Goal: Task Accomplishment & Management: Manage account settings

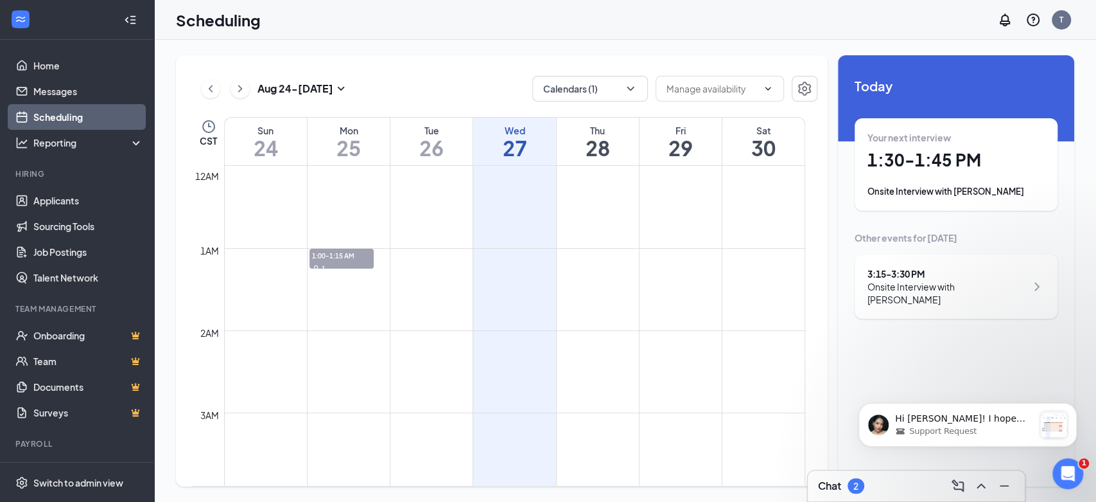
scroll to position [631, 0]
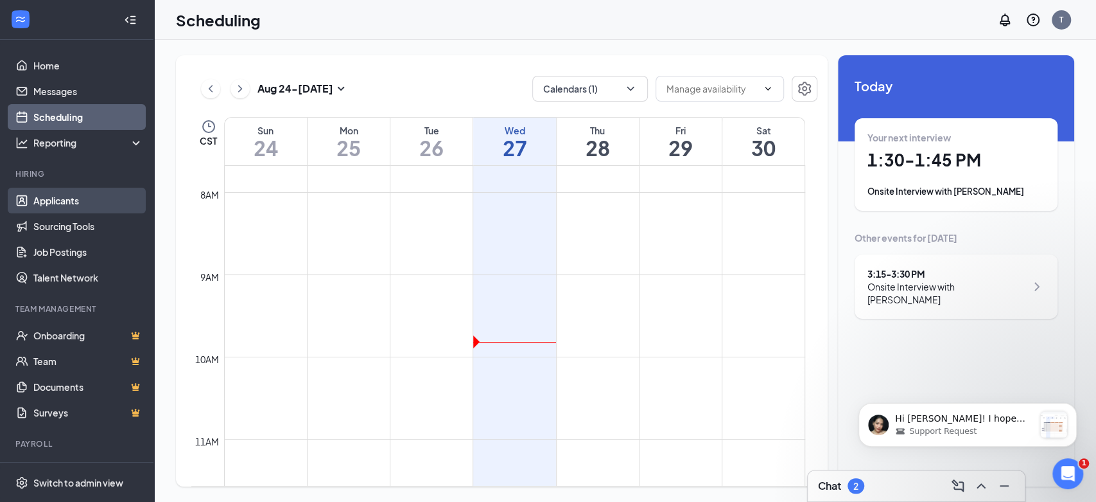
click at [76, 193] on link "Applicants" at bounding box center [88, 201] width 110 height 26
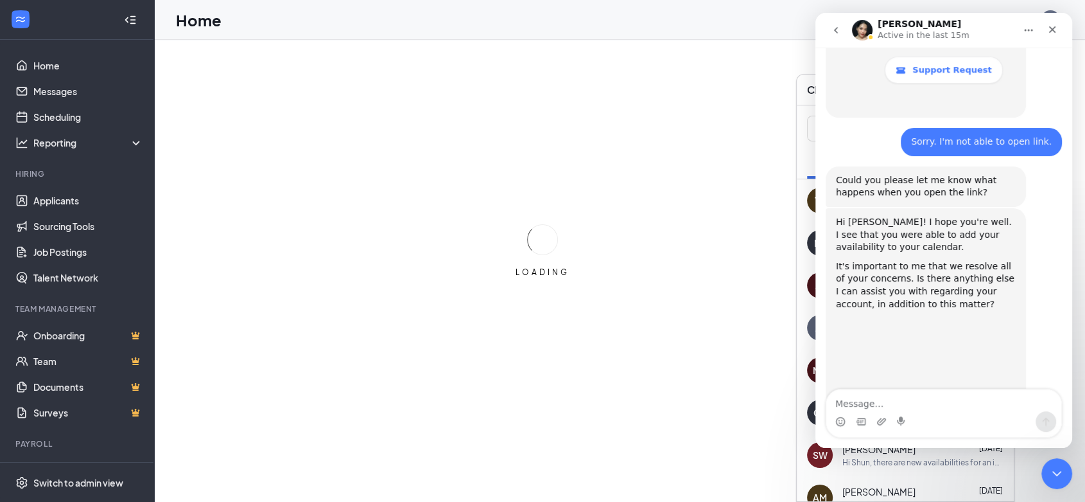
scroll to position [611, 0]
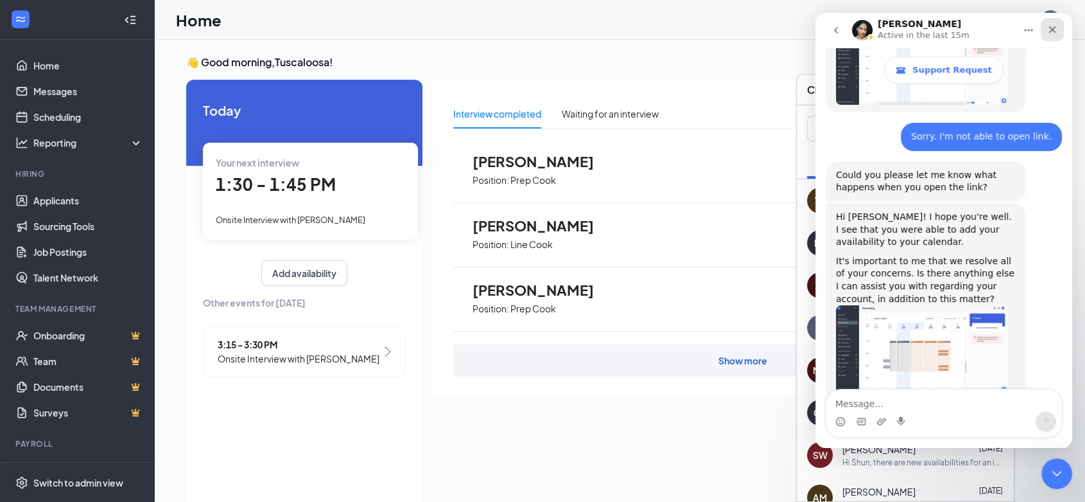
click at [1056, 33] on icon "Close" at bounding box center [1052, 29] width 10 height 10
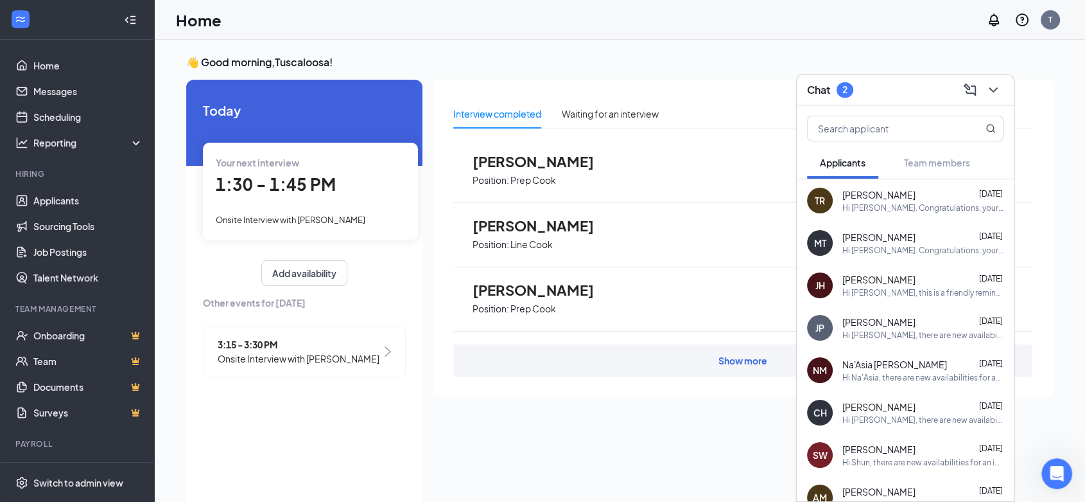
click at [290, 409] on div "[DATE] Your next interview 1:30 - 1:45 PM Onsite Interview with [PERSON_NAME] A…" at bounding box center [304, 293] width 236 height 427
click at [990, 94] on icon "ChevronDown" at bounding box center [993, 89] width 15 height 15
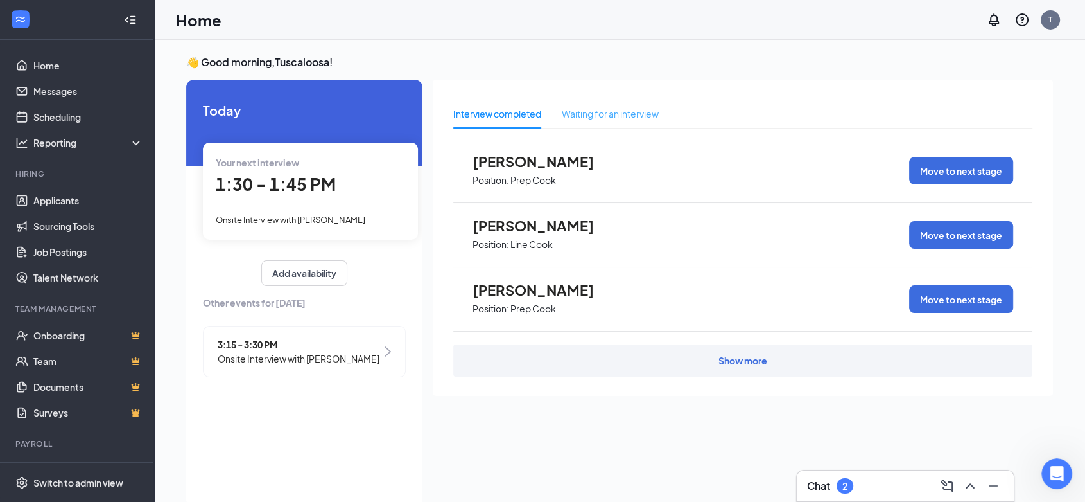
click at [627, 125] on div "Waiting for an interview" at bounding box center [610, 114] width 97 height 30
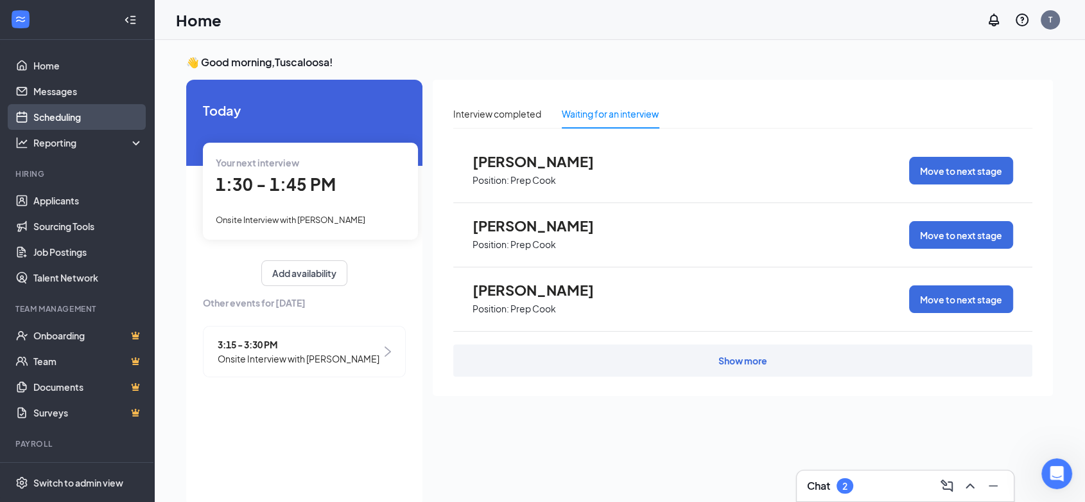
click at [112, 114] on link "Scheduling" at bounding box center [88, 117] width 110 height 26
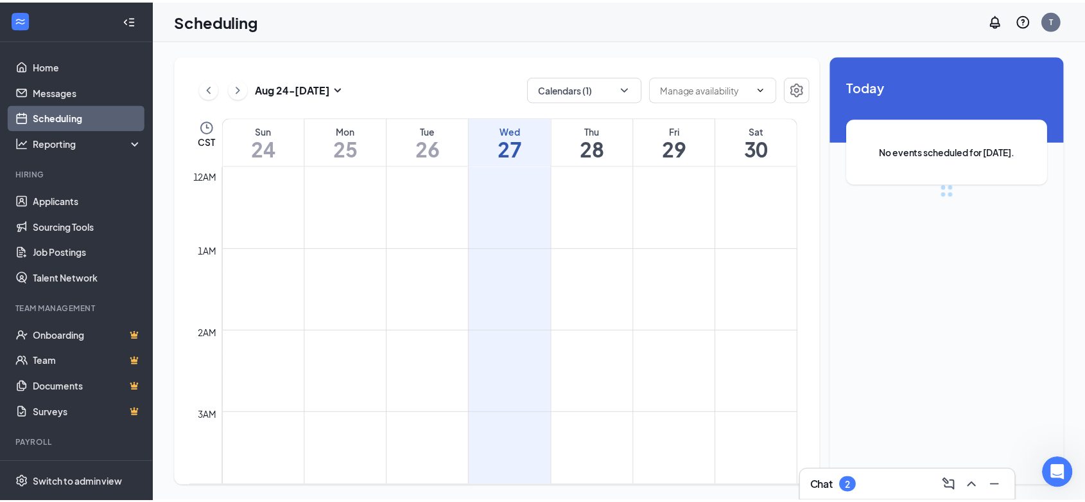
scroll to position [631, 0]
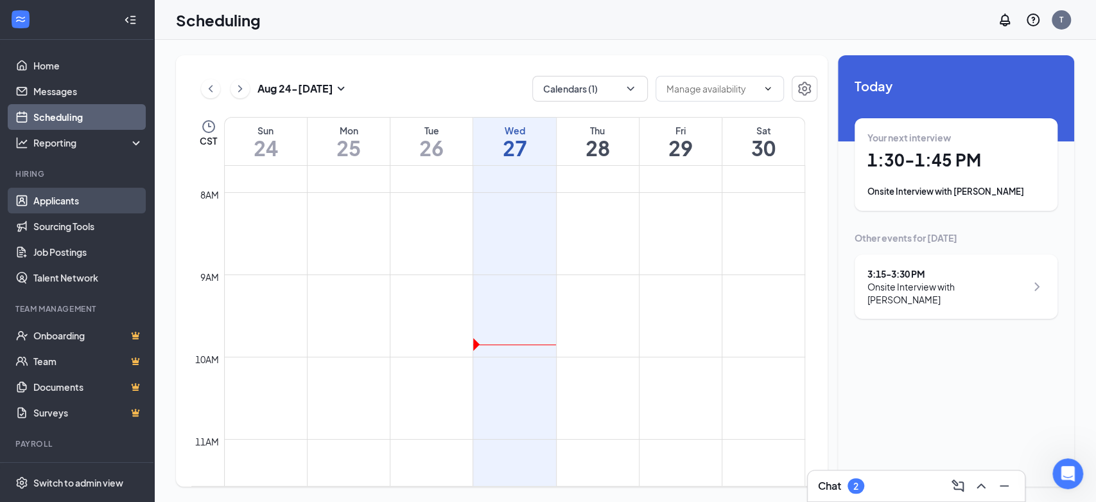
click at [57, 200] on link "Applicants" at bounding box center [88, 201] width 110 height 26
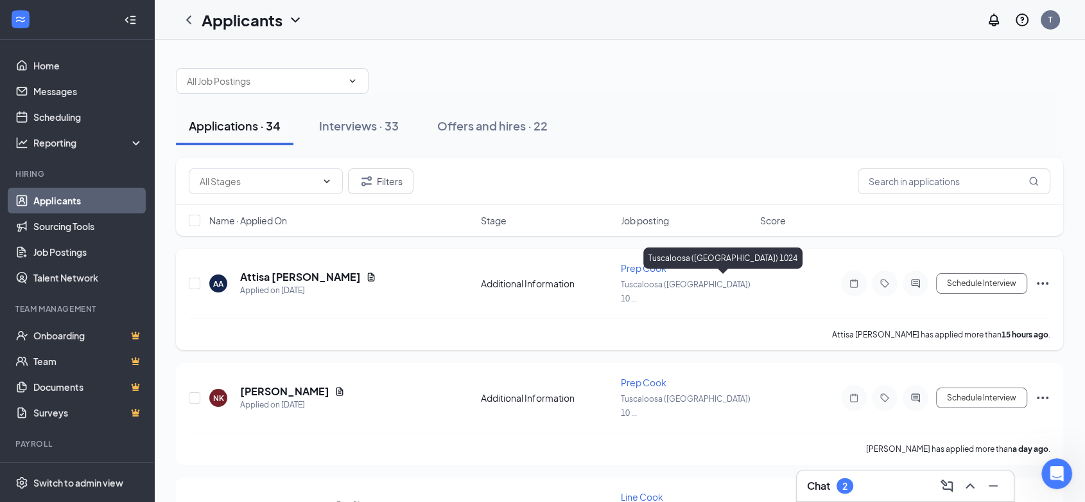
click at [663, 279] on span "Tuscaloosa ([GEOGRAPHIC_DATA]) 10 ..." at bounding box center [686, 291] width 130 height 24
click at [647, 270] on div "Tuscaloosa ([GEOGRAPHIC_DATA]) 1024" at bounding box center [722, 260] width 159 height 26
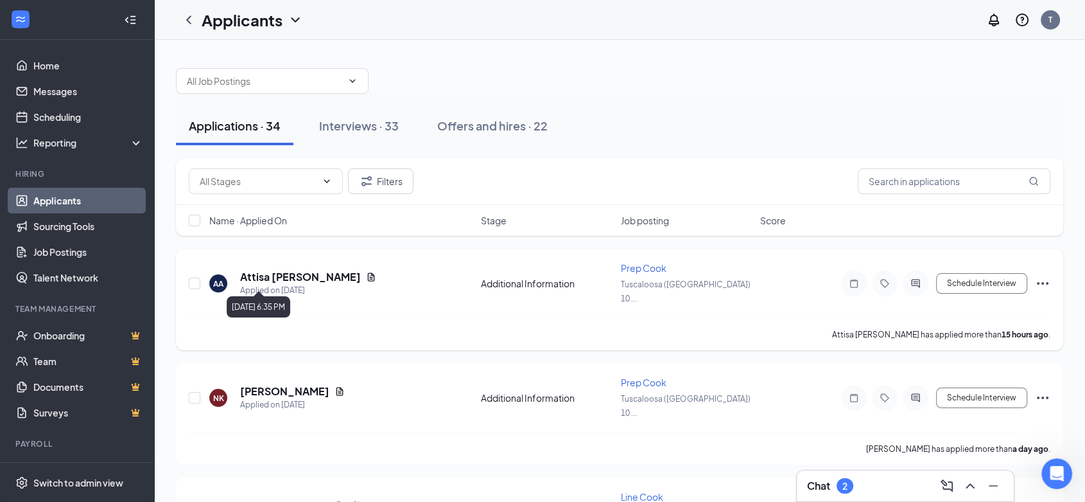
click at [288, 284] on div "Applied on [DATE]" at bounding box center [308, 290] width 136 height 13
click at [286, 270] on h5 "Attisa [PERSON_NAME]" at bounding box center [300, 277] width 121 height 14
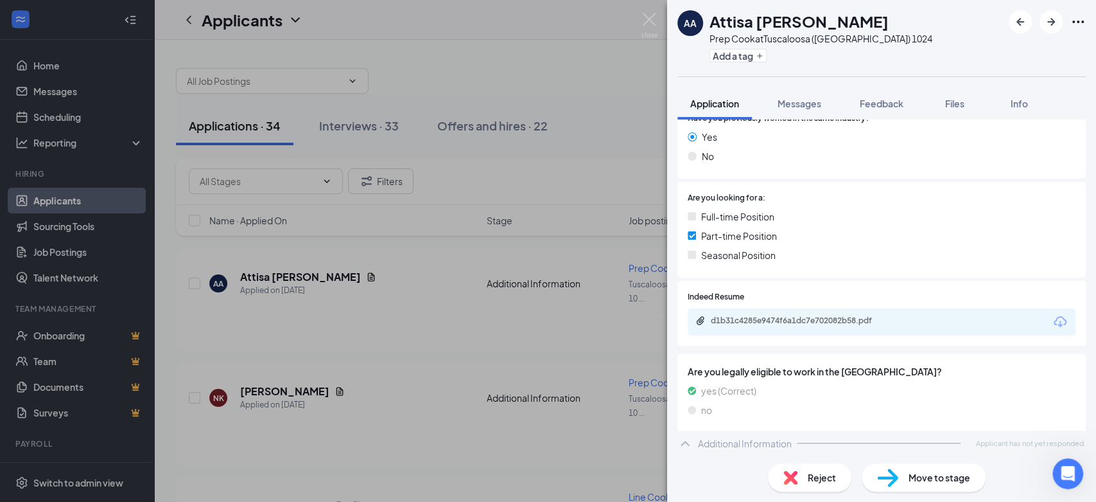
scroll to position [208, 0]
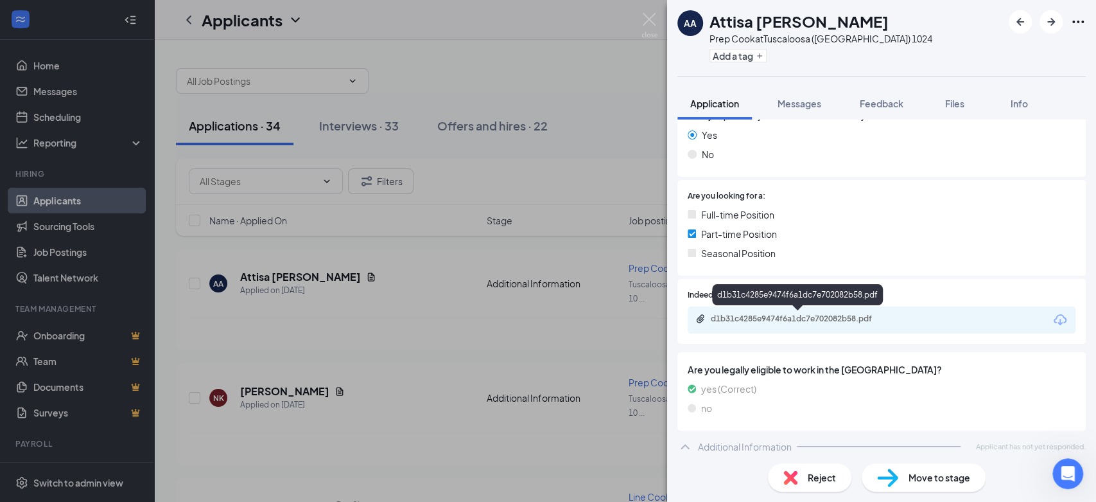
click at [807, 319] on div "d1b31c4285e9474f6a1dc7e702082b58.pdf" at bounding box center [801, 318] width 180 height 10
drag, startPoint x: 643, startPoint y: 24, endPoint x: 613, endPoint y: 91, distance: 73.9
click at [644, 24] on img at bounding box center [650, 25] width 16 height 25
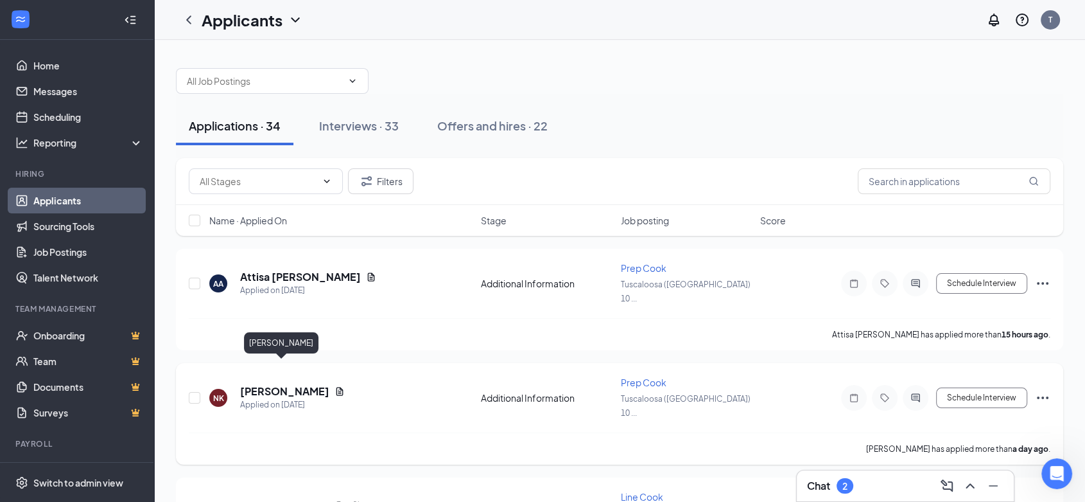
click at [277, 384] on h5 "[PERSON_NAME]" at bounding box center [284, 391] width 89 height 14
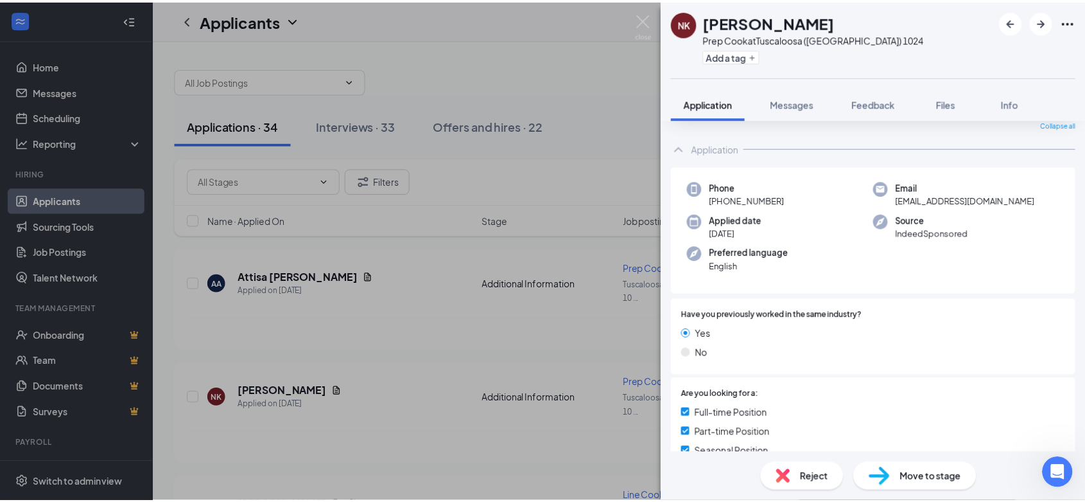
scroll to position [214, 0]
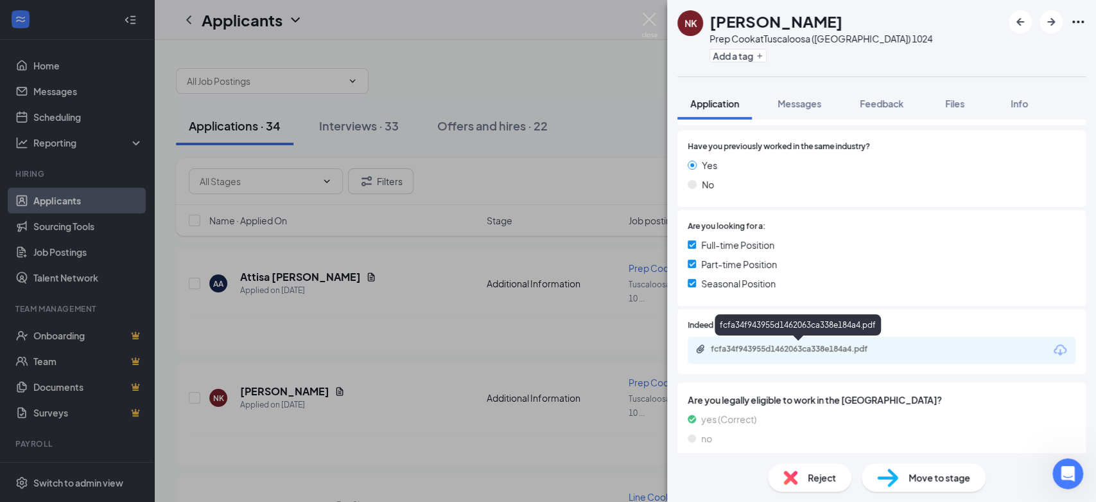
click at [750, 350] on div "fcfa34f943955d1462063ca338e184a4.pdf" at bounding box center [801, 349] width 180 height 10
drag, startPoint x: 647, startPoint y: 19, endPoint x: 483, endPoint y: 222, distance: 260.8
click at [645, 18] on img at bounding box center [650, 25] width 16 height 25
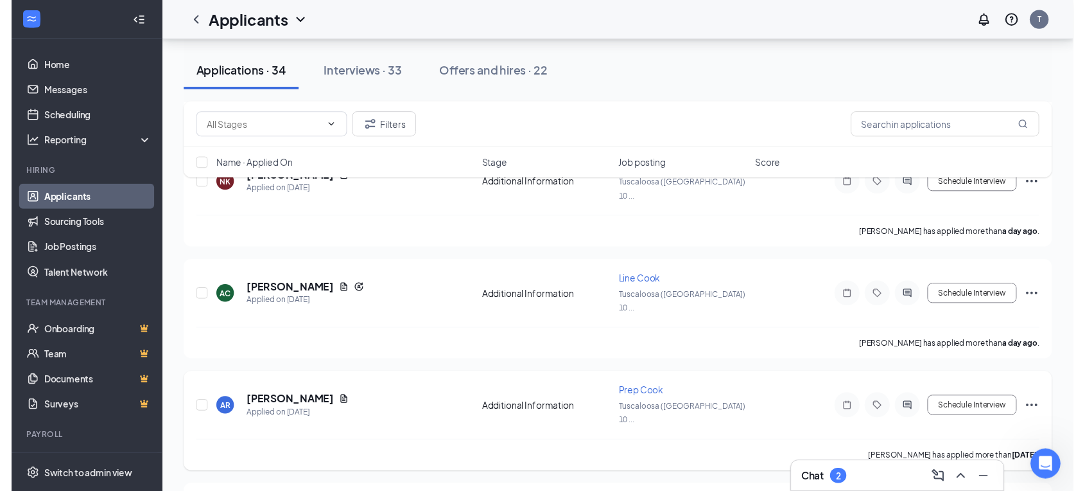
scroll to position [214, 0]
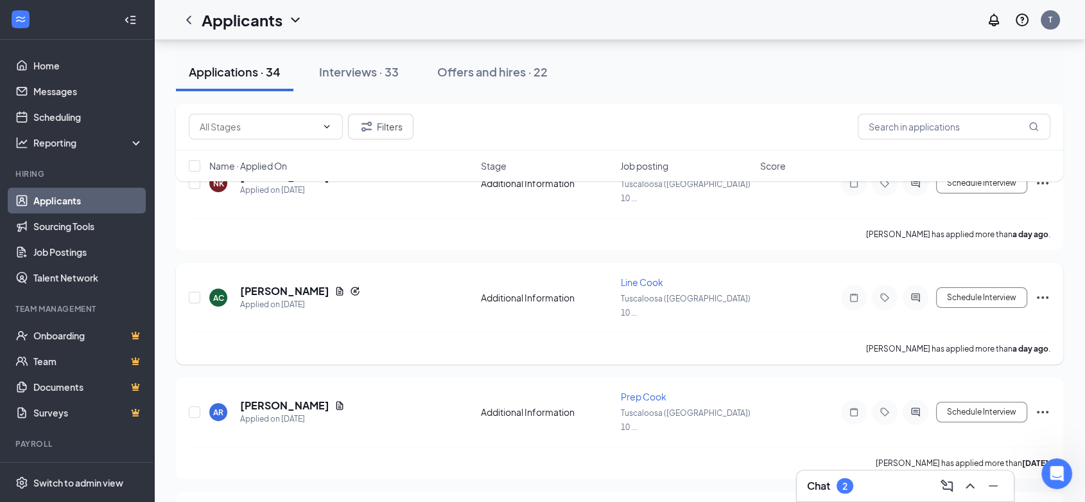
click at [309, 275] on div "AC [PERSON_NAME] Applied on [DATE] Additional Information Line Cook Tuscaloosa …" at bounding box center [620, 303] width 862 height 57
click at [343, 287] on icon "Document" at bounding box center [339, 291] width 7 height 8
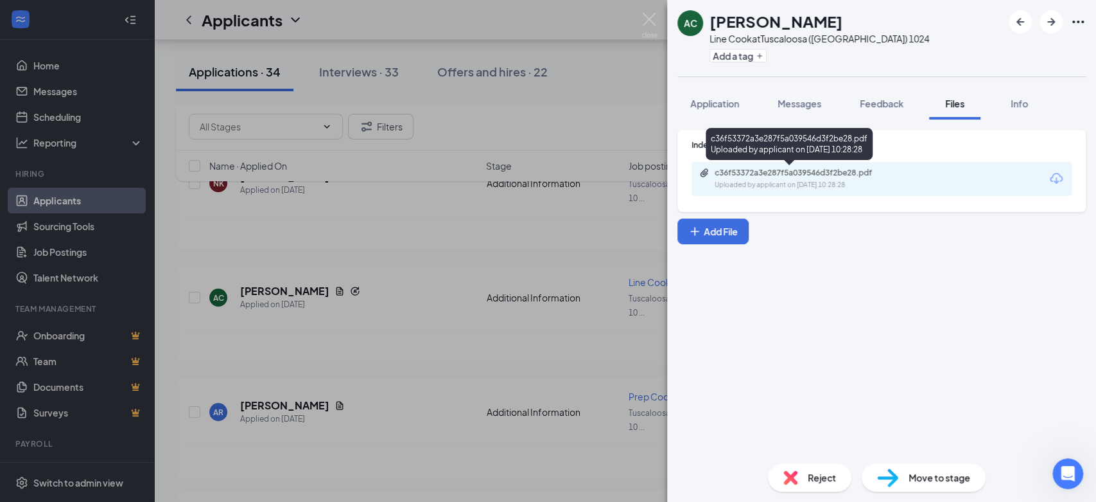
drag, startPoint x: 801, startPoint y: 163, endPoint x: 796, endPoint y: 172, distance: 10.1
click at [800, 164] on div "c36f53372a3e287f5a039546d3f2be28.pdf Uploaded by applicant on [DATE] 10:28:28" at bounding box center [789, 146] width 167 height 37
click at [796, 173] on div "c36f53372a3e287f5a039546d3f2be28.pdf" at bounding box center [805, 173] width 180 height 10
drag, startPoint x: 629, startPoint y: 19, endPoint x: 601, endPoint y: 39, distance: 34.4
click at [622, 19] on div "AC [PERSON_NAME] Line Cook at [GEOGRAPHIC_DATA] ([GEOGRAPHIC_DATA]) 1024 Add a …" at bounding box center [548, 251] width 1096 height 502
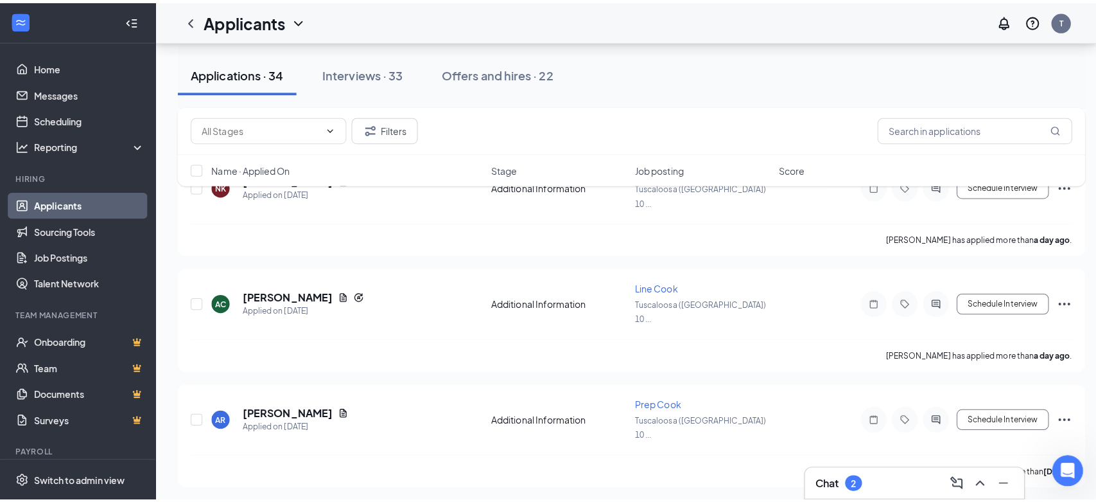
scroll to position [622, 0]
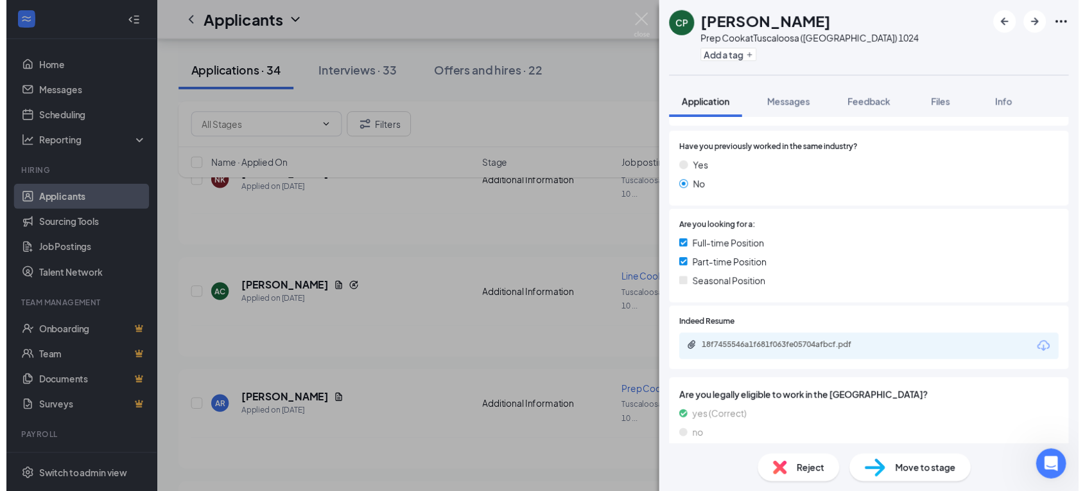
scroll to position [214, 0]
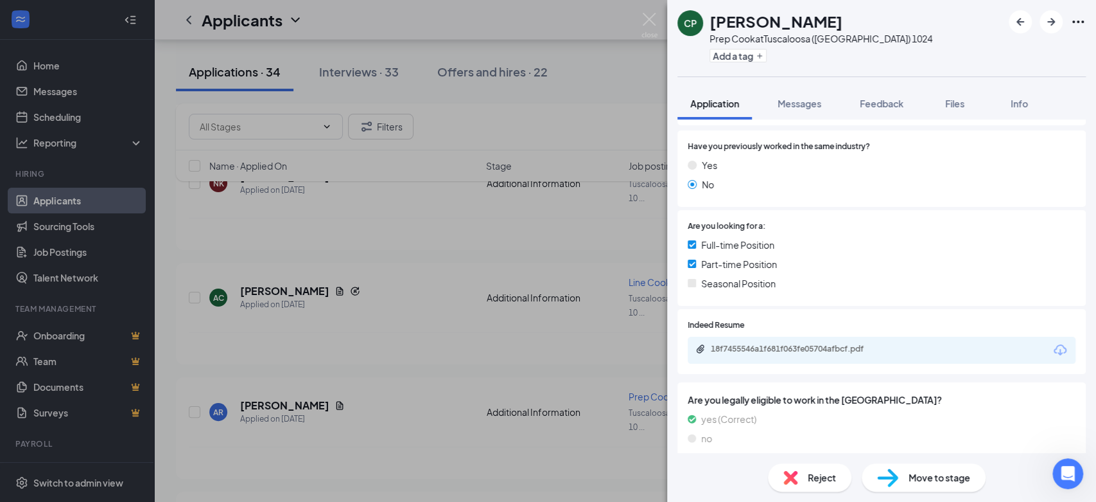
click at [781, 354] on div "18f7455546a1f681f063fe05704afbcf.pdf" at bounding box center [882, 349] width 388 height 27
click at [783, 348] on div "18f7455546a1f681f063fe05704afbcf.pdf" at bounding box center [801, 349] width 180 height 10
drag, startPoint x: 655, startPoint y: 30, endPoint x: 633, endPoint y: 3, distance: 34.6
click at [655, 30] on img at bounding box center [650, 25] width 16 height 25
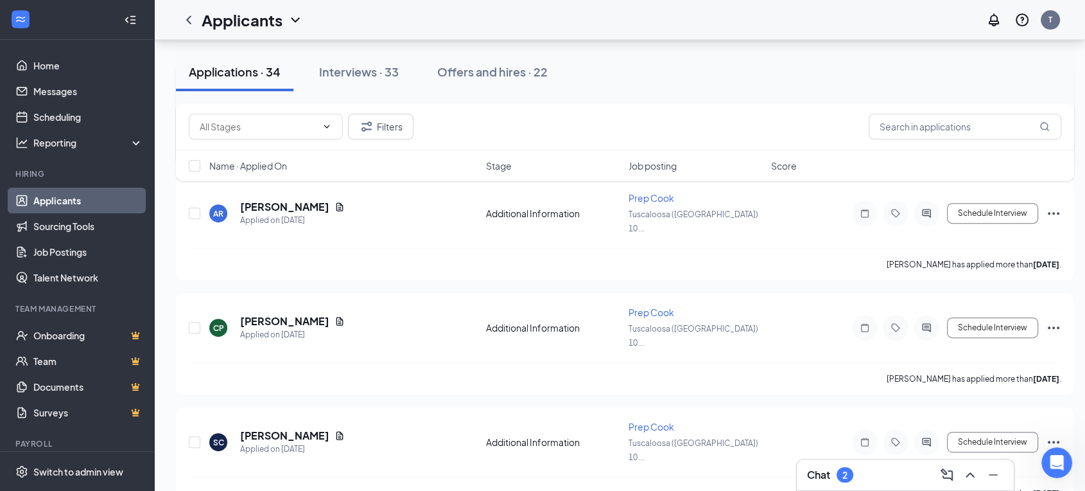
scroll to position [428, 0]
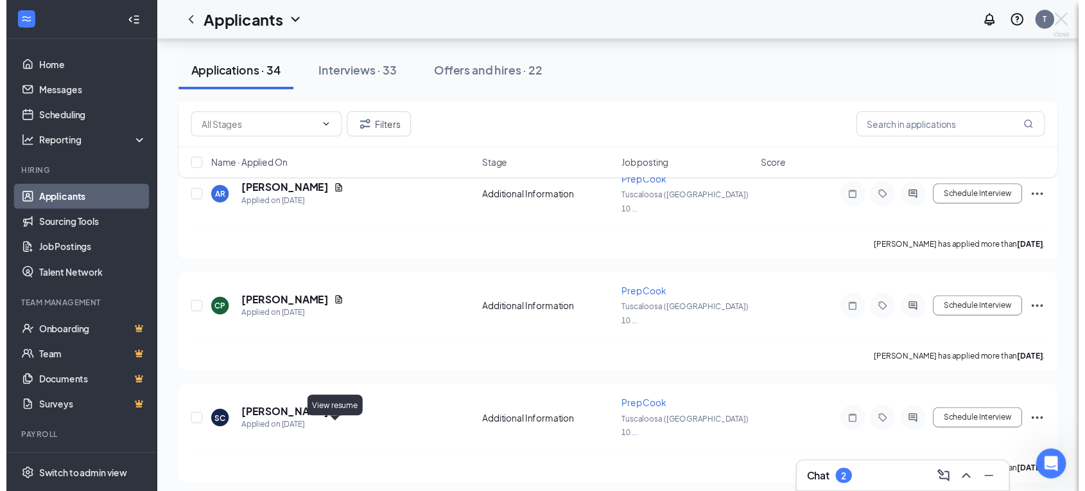
scroll to position [611, 0]
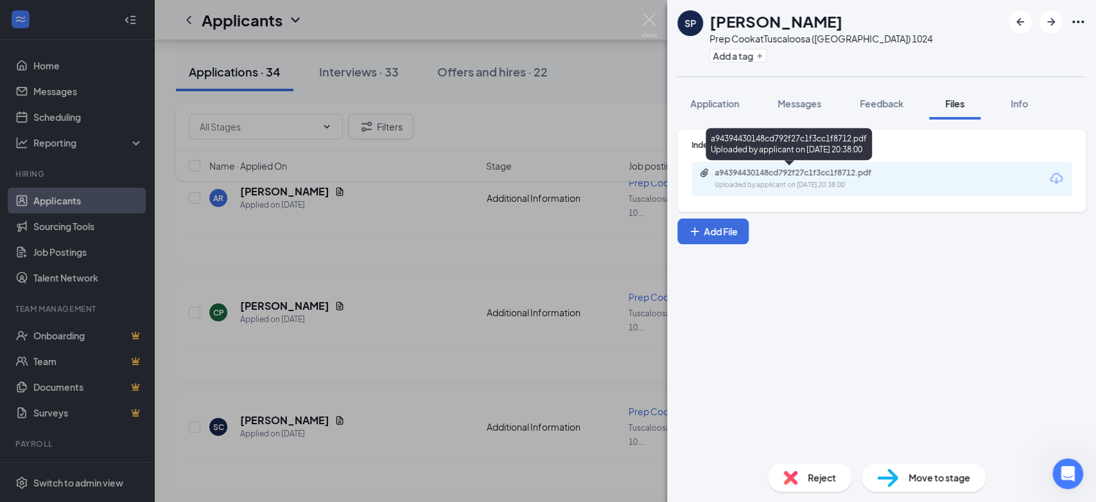
click at [807, 169] on div "a94394430148cd792f27c1f3cc1f8712.pdf" at bounding box center [805, 173] width 180 height 10
drag, startPoint x: 645, startPoint y: 31, endPoint x: 631, endPoint y: 50, distance: 24.3
click at [645, 32] on img at bounding box center [650, 25] width 16 height 25
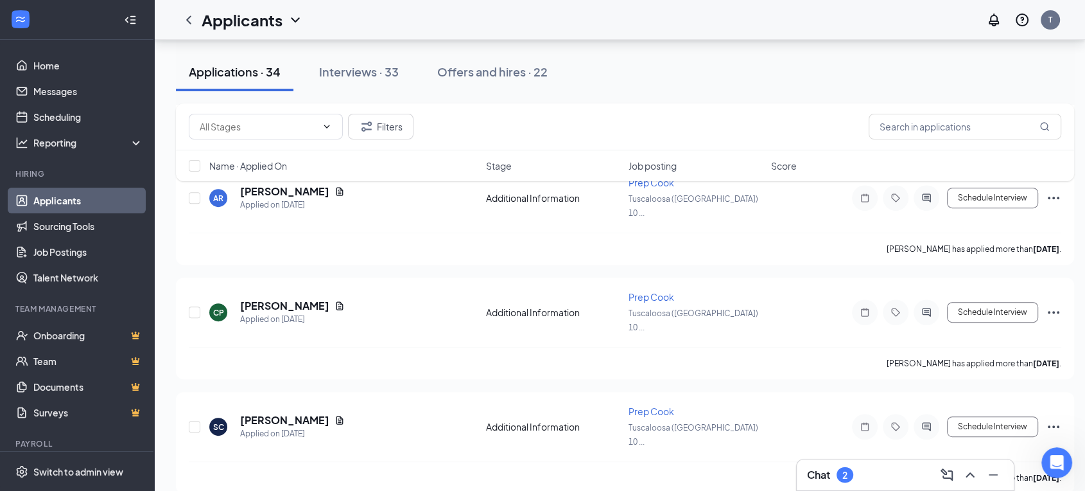
scroll to position [622, 0]
